Goal: Transaction & Acquisition: Subscribe to service/newsletter

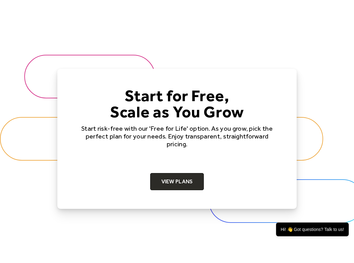
scroll to position [1950, 0]
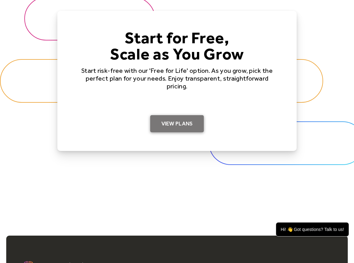
click at [189, 123] on link "View Plans" at bounding box center [177, 123] width 54 height 17
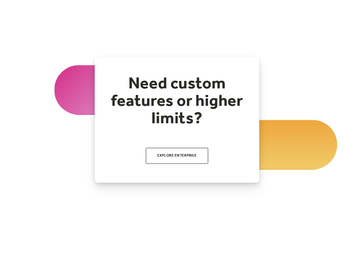
scroll to position [120, 0]
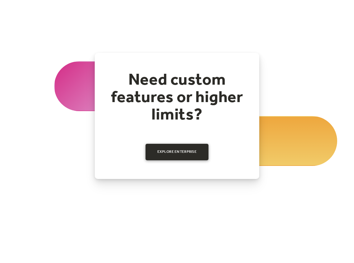
click at [183, 151] on link "Explore Enterprise" at bounding box center [176, 152] width 63 height 16
